Goal: Task Accomplishment & Management: Manage account settings

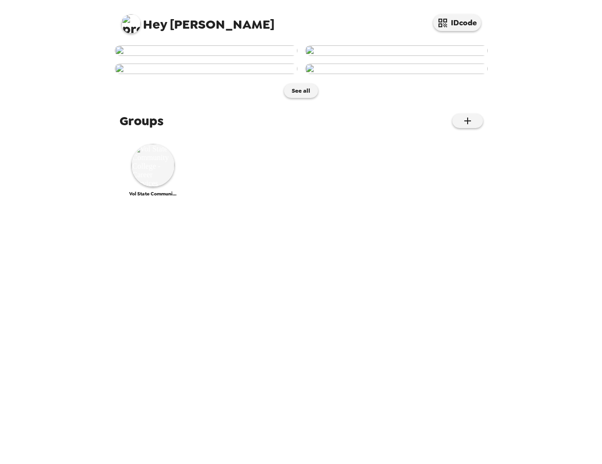
click at [218, 56] on img at bounding box center [206, 50] width 183 height 11
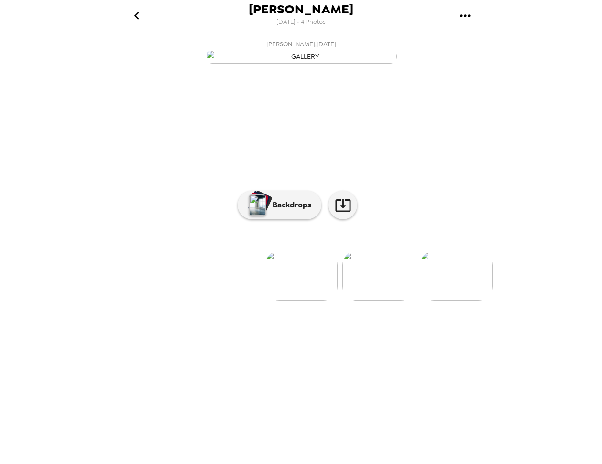
click at [455, 9] on button "gallery menu" at bounding box center [465, 15] width 31 height 31
click at [139, 14] on div at bounding box center [301, 232] width 602 height 464
click at [136, 15] on icon "go back" at bounding box center [136, 16] width 5 height 8
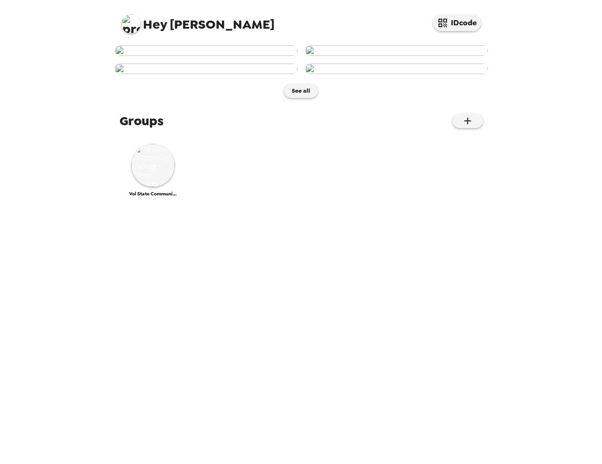
scroll to position [259, 0]
click at [174, 197] on div "Vol State Community College - Career Services" at bounding box center [153, 170] width 48 height 53
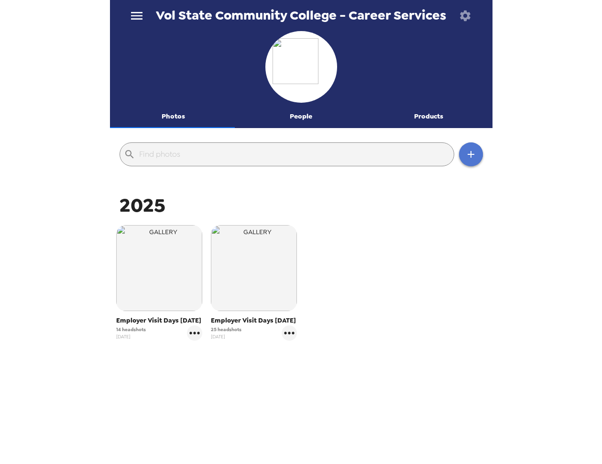
click at [467, 154] on icon "button" at bounding box center [470, 154] width 7 height 7
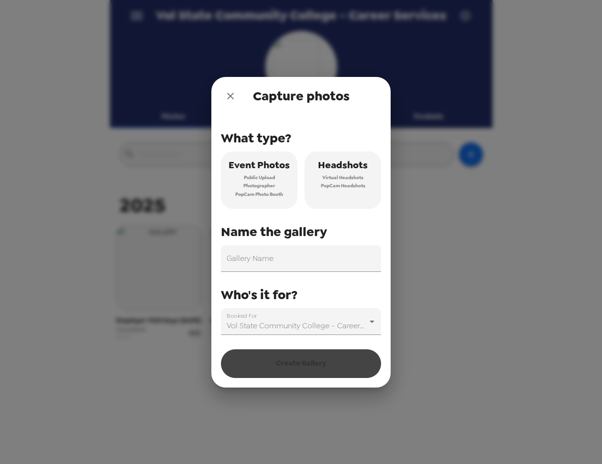
click at [350, 179] on span "Virtual Headshots" at bounding box center [342, 177] width 41 height 9
click at [257, 261] on input "Gallery Name" at bounding box center [301, 258] width 160 height 27
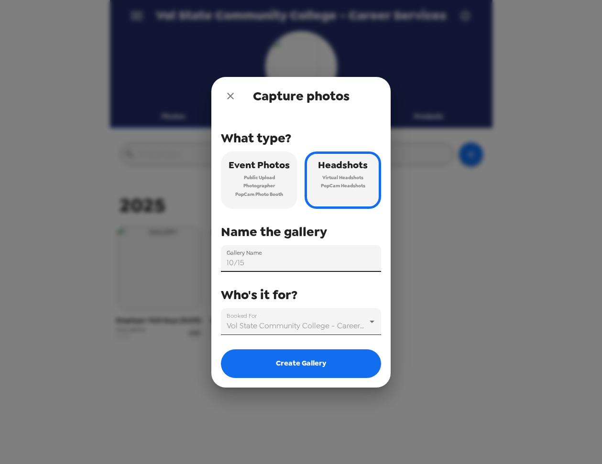
type input "10/15"
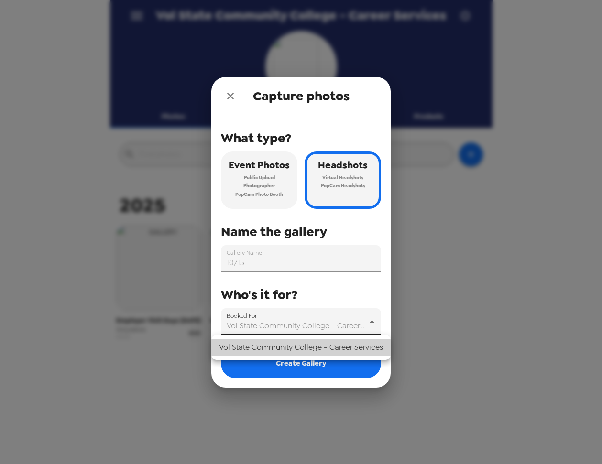
click at [285, 326] on body "Vol State Community College - Career Services Photos People Products ​ 2025 Emp…" at bounding box center [301, 232] width 602 height 464
click at [285, 326] on div at bounding box center [301, 232] width 602 height 464
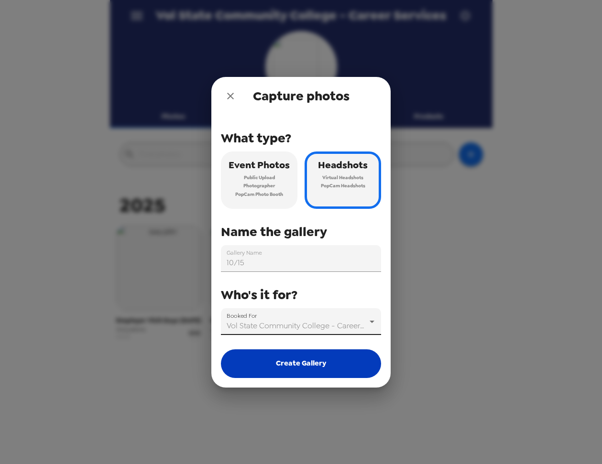
click at [279, 360] on button "Create Gallery" at bounding box center [301, 363] width 160 height 29
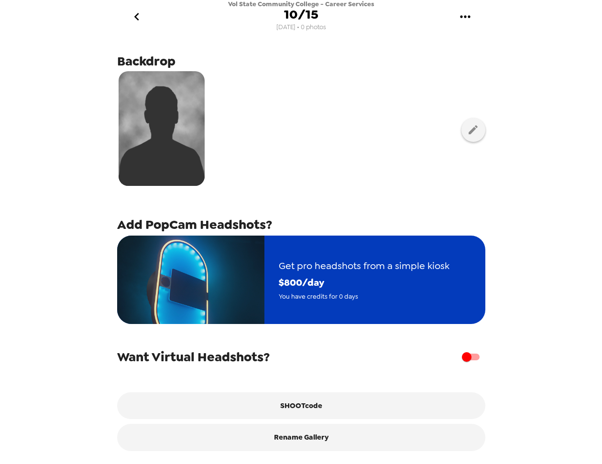
scroll to position [19, 0]
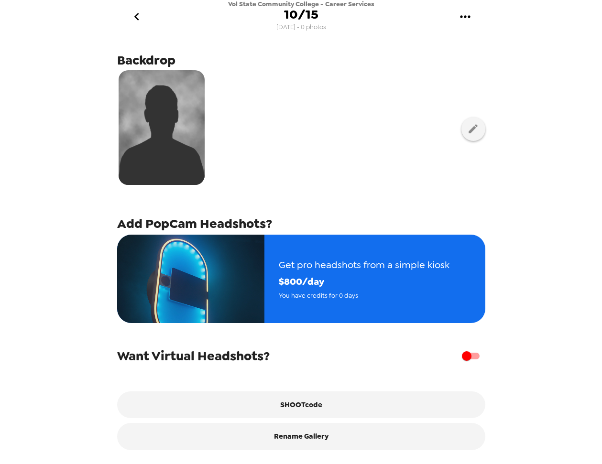
click at [455, 19] on button "gallery menu" at bounding box center [465, 16] width 31 height 31
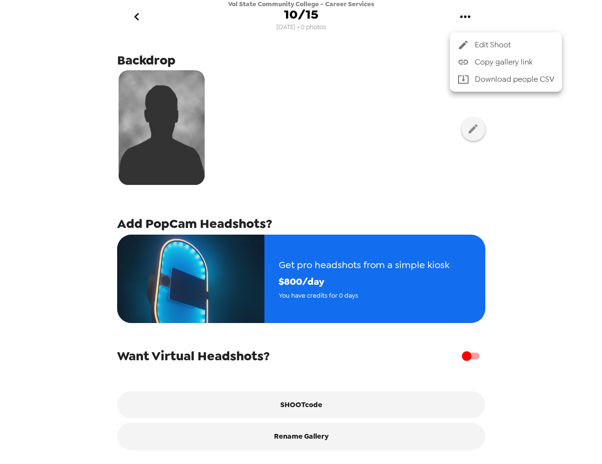
click at [490, 41] on span "Edit Shoot" at bounding box center [514, 44] width 79 height 11
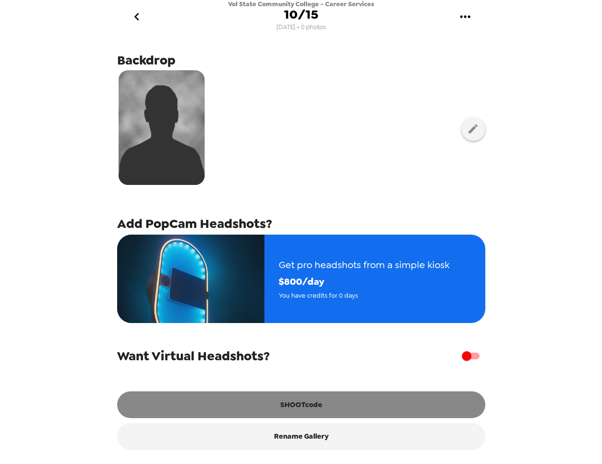
click at [310, 405] on button "SHOOTcode" at bounding box center [301, 404] width 368 height 27
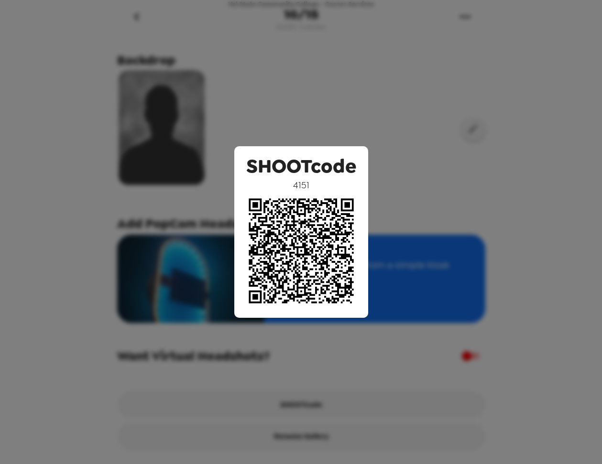
click at [417, 32] on div "SHOOTcode 4151" at bounding box center [301, 232] width 602 height 464
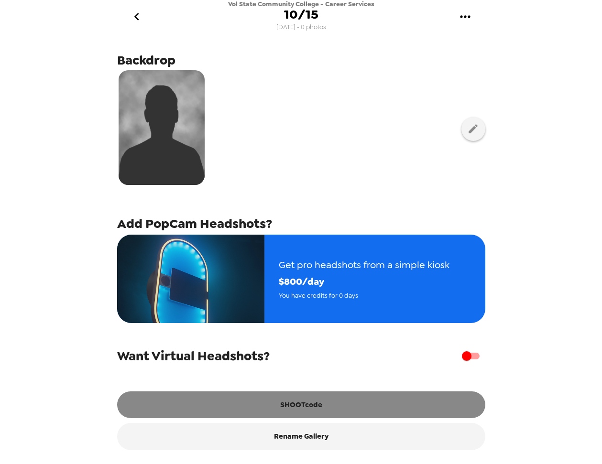
click at [308, 399] on button "SHOOTcode" at bounding box center [301, 404] width 368 height 27
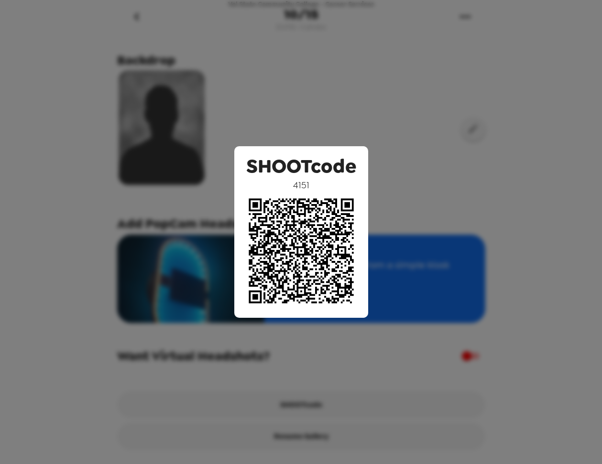
click at [307, 41] on div "SHOOTcode 4151" at bounding box center [301, 232] width 602 height 464
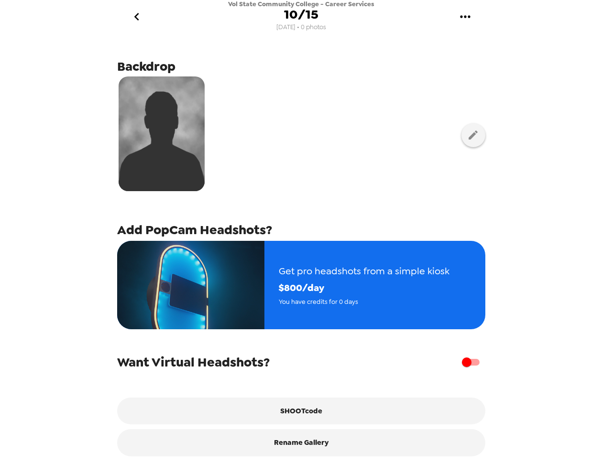
scroll to position [0, 0]
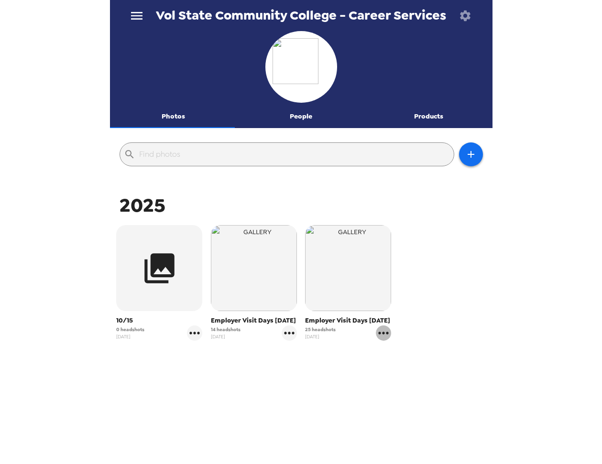
click at [377, 333] on icon "gallery menu" at bounding box center [383, 332] width 15 height 15
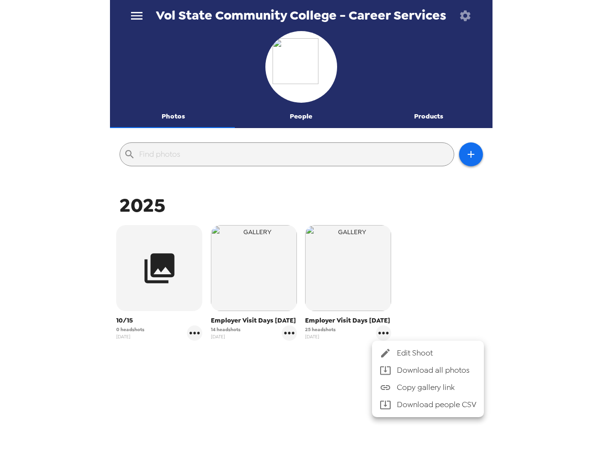
click at [450, 299] on div at bounding box center [301, 232] width 602 height 464
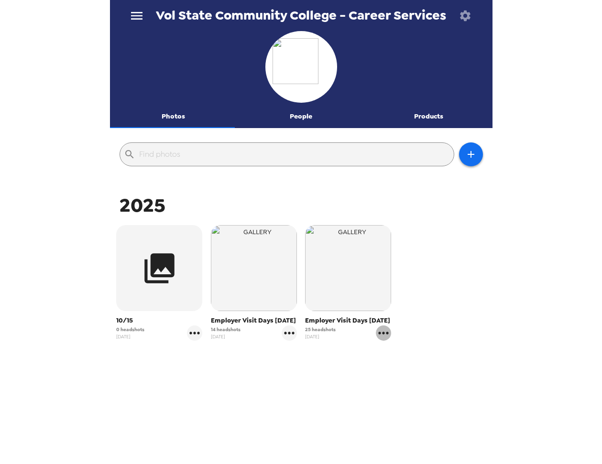
click at [379, 334] on icon "gallery menu" at bounding box center [384, 333] width 10 height 2
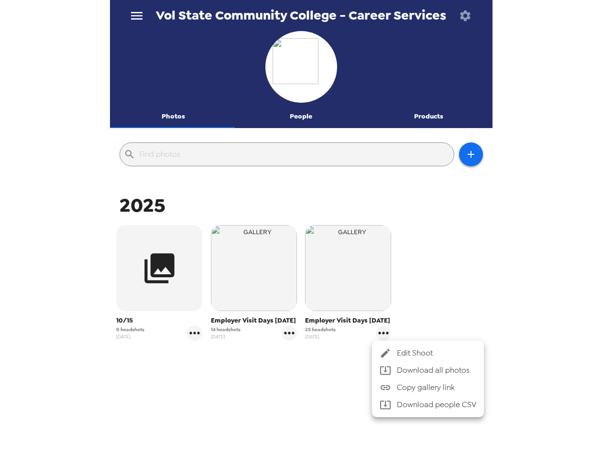
click at [413, 405] on li "Download people CSV" at bounding box center [428, 404] width 112 height 17
click at [178, 249] on div at bounding box center [301, 232] width 602 height 464
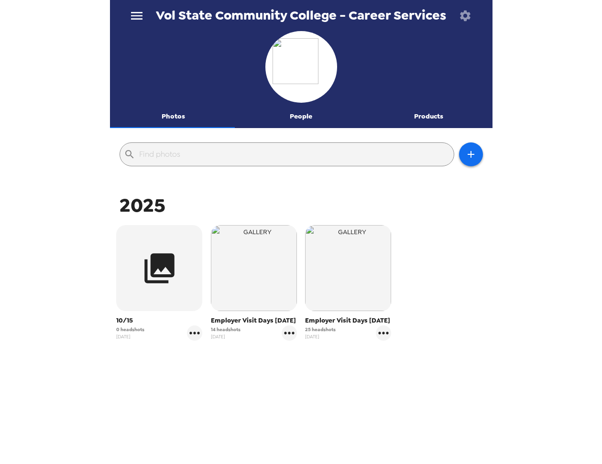
drag, startPoint x: 482, startPoint y: 3, endPoint x: 99, endPoint y: 84, distance: 390.9
click at [90, 108] on div "Vol State Community College - Career Services Photos People Products ​ 2025 10/…" at bounding box center [301, 232] width 602 height 464
click at [138, 13] on icon "menu" at bounding box center [136, 16] width 11 height 8
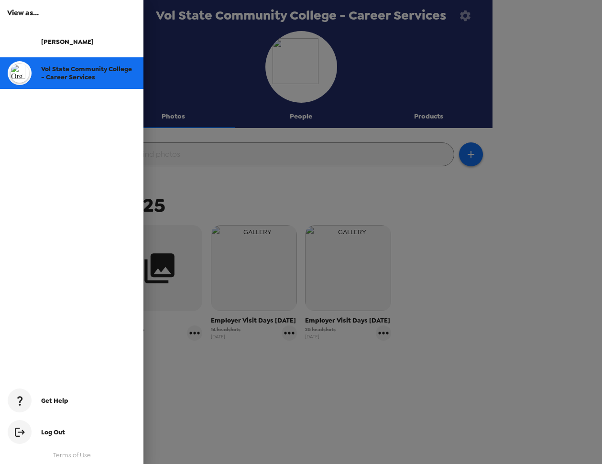
click at [47, 433] on span "Log Out" at bounding box center [53, 432] width 24 height 8
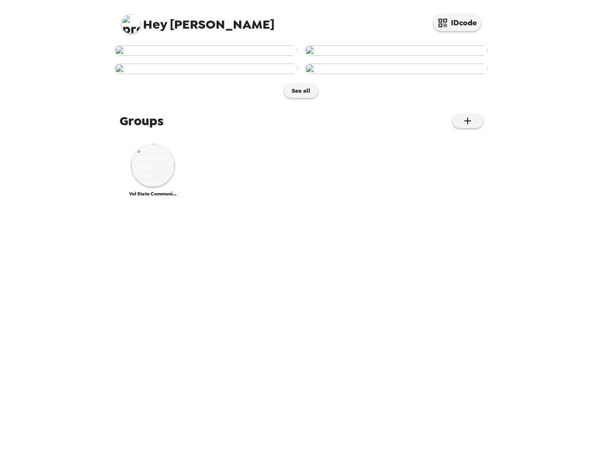
scroll to position [259, 0]
click at [151, 187] on img at bounding box center [152, 165] width 43 height 43
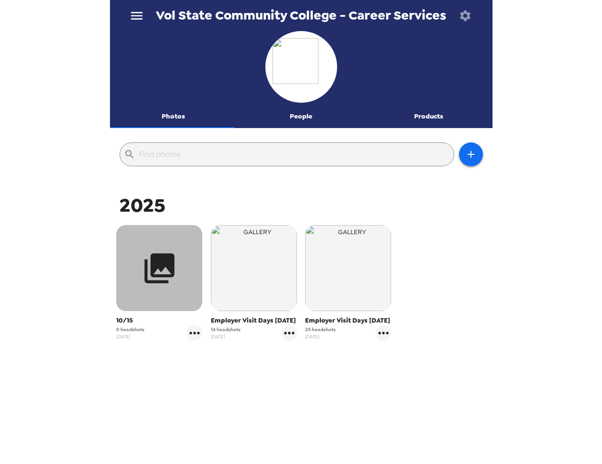
click at [133, 262] on button "button" at bounding box center [159, 268] width 86 height 86
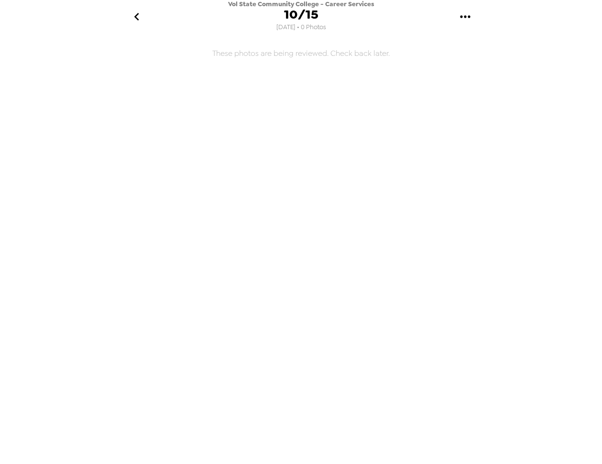
click at [138, 11] on icon "go back" at bounding box center [136, 16] width 15 height 15
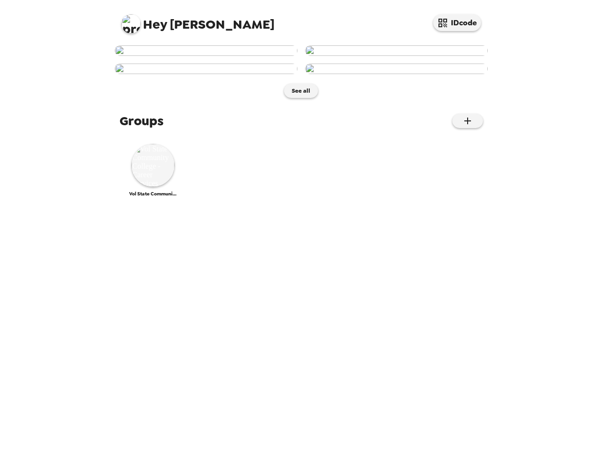
scroll to position [259, 0]
click at [150, 187] on img at bounding box center [152, 165] width 43 height 43
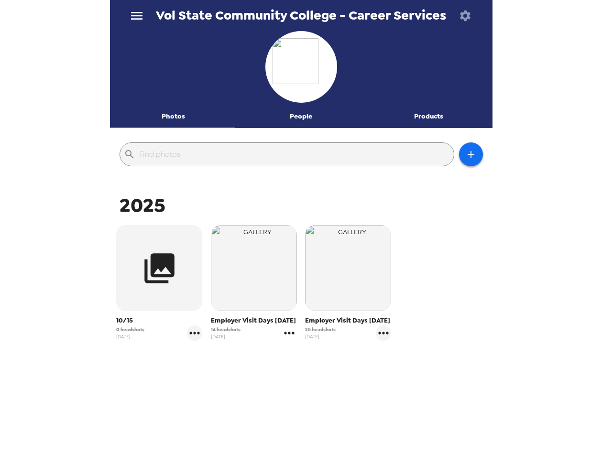
click at [289, 330] on icon "gallery menu" at bounding box center [289, 332] width 15 height 15
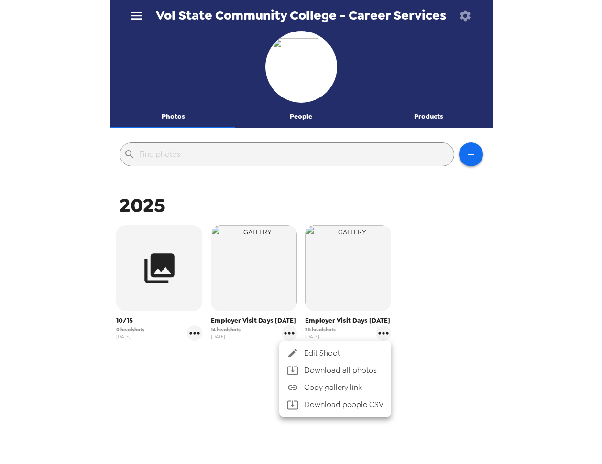
click at [335, 356] on span "Edit Shoot" at bounding box center [343, 352] width 79 height 11
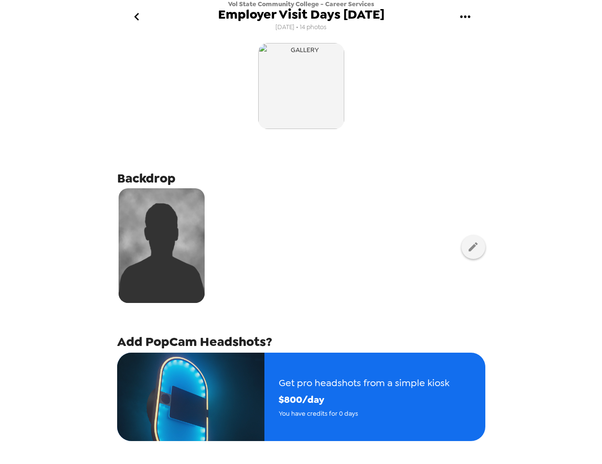
click at [457, 21] on icon "gallery menu" at bounding box center [464, 16] width 15 height 15
